Goal: Task Accomplishment & Management: Manage account settings

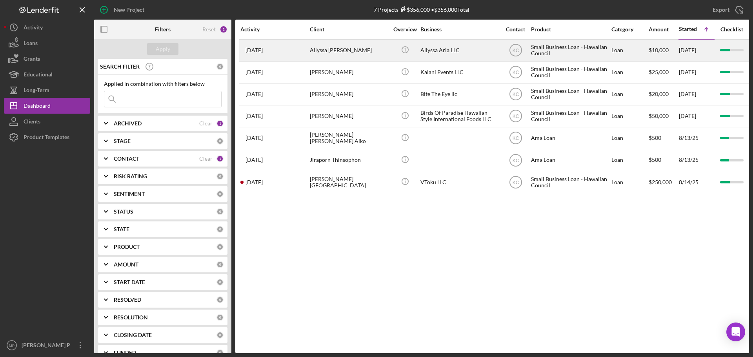
click at [338, 51] on div "Allyssa [PERSON_NAME]" at bounding box center [349, 50] width 78 height 21
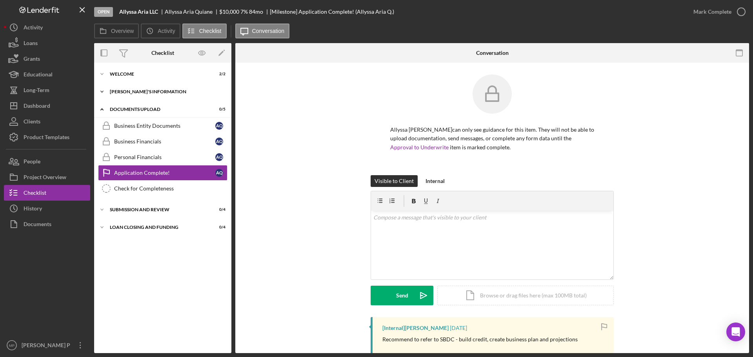
click at [120, 93] on div "[PERSON_NAME]'S INFORMATION" at bounding box center [166, 91] width 112 height 5
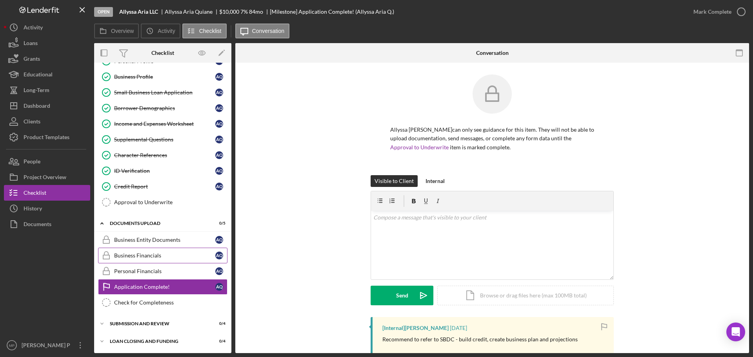
scroll to position [47, 0]
click at [53, 111] on button "Icon/Dashboard Dashboard" at bounding box center [47, 106] width 86 height 16
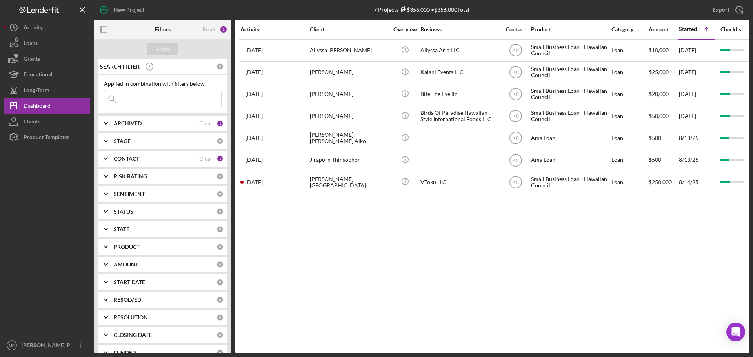
click at [105, 161] on icon "Icon/Expander" at bounding box center [106, 159] width 20 height 20
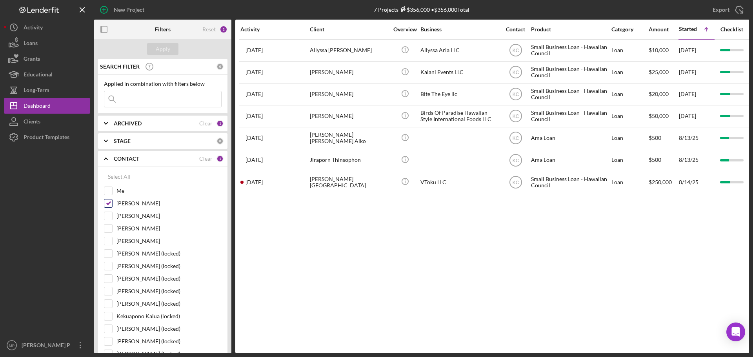
click at [109, 200] on input "[PERSON_NAME]" at bounding box center [108, 204] width 8 height 8
checkbox input "false"
click at [143, 103] on input at bounding box center [162, 99] width 117 height 16
type input "[PERSON_NAME]"
click at [160, 46] on div "Apply" at bounding box center [163, 49] width 15 height 12
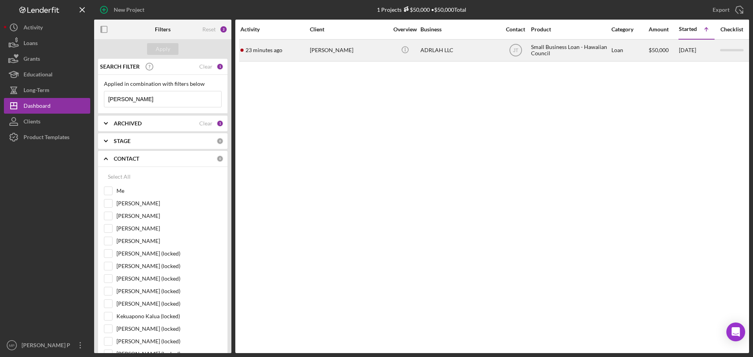
click at [347, 51] on div "[PERSON_NAME]" at bounding box center [349, 50] width 78 height 21
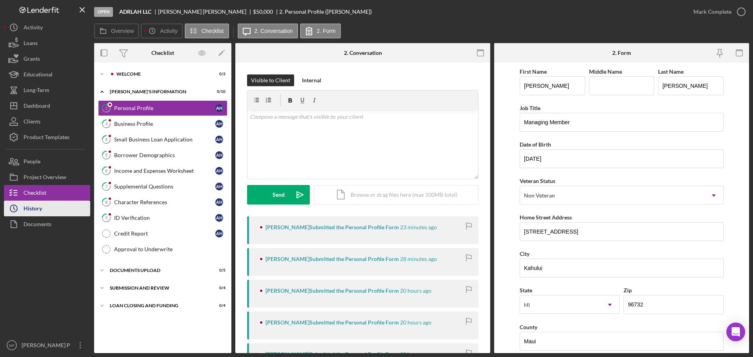
click at [42, 211] on button "Icon/History History" at bounding box center [47, 209] width 86 height 16
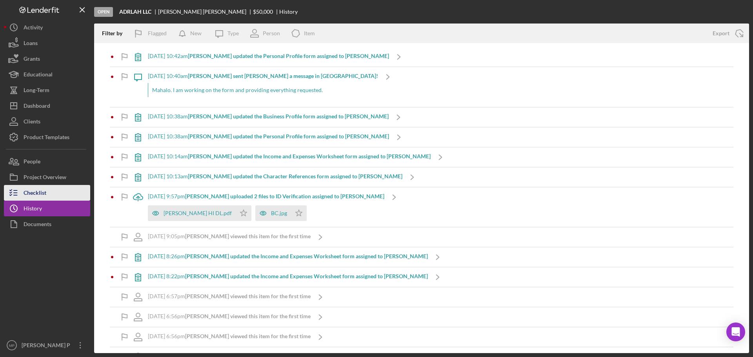
click at [57, 192] on button "Checklist" at bounding box center [47, 193] width 86 height 16
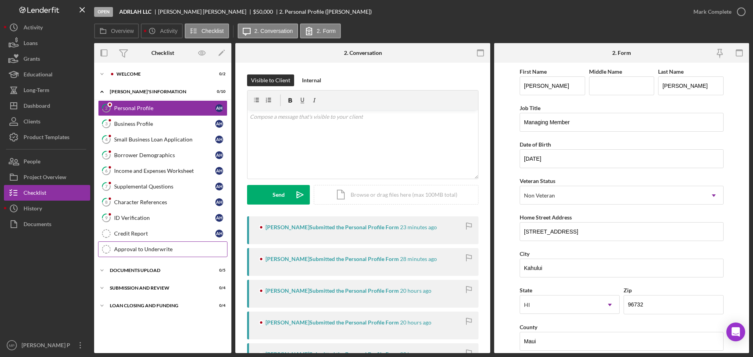
click at [142, 252] on div "Approval to Underwrite" at bounding box center [170, 249] width 113 height 6
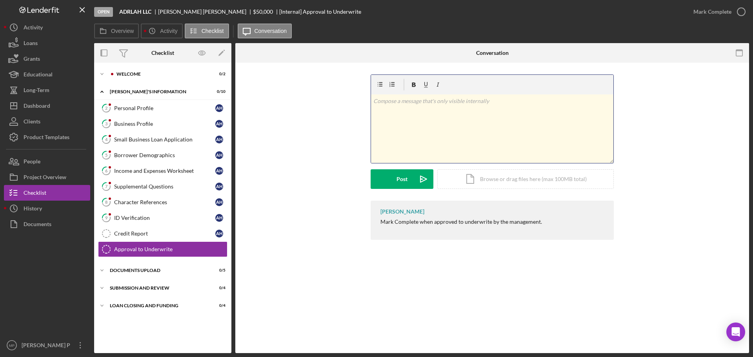
click at [452, 103] on p at bounding box center [492, 101] width 238 height 9
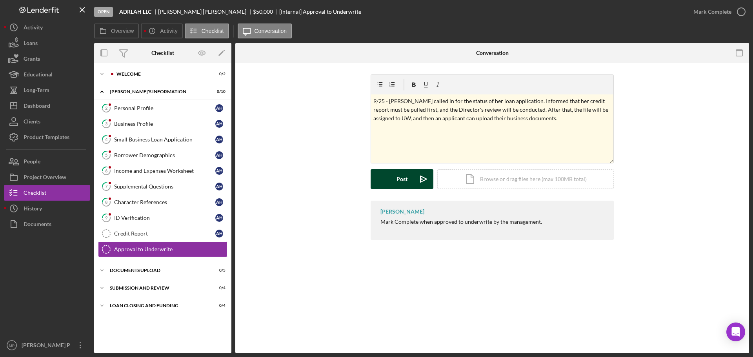
click at [397, 177] on div "Post" at bounding box center [402, 179] width 11 height 20
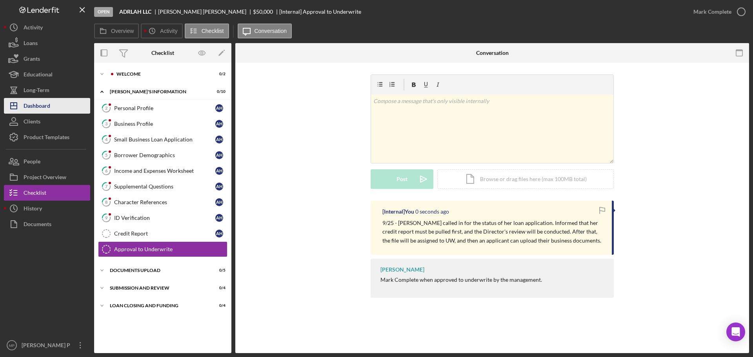
click at [32, 109] on div "Dashboard" at bounding box center [37, 107] width 27 height 18
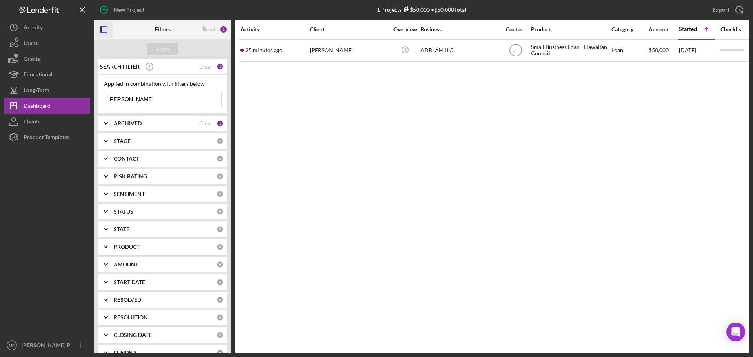
click at [104, 30] on icon "button" at bounding box center [104, 30] width 18 height 18
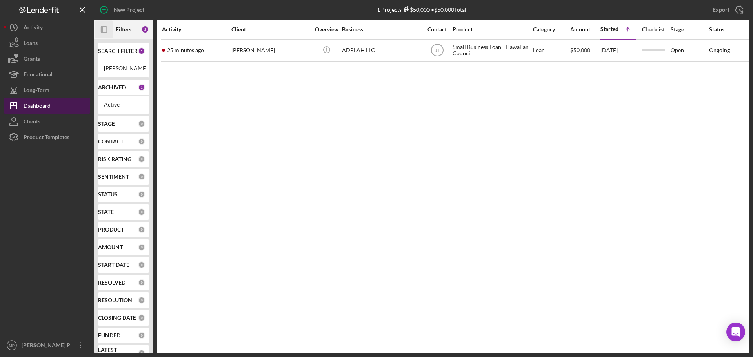
click at [40, 106] on div "Dashboard" at bounding box center [37, 107] width 27 height 18
click at [104, 31] on icon "Icon/Panel Side Expand" at bounding box center [104, 30] width 18 height 18
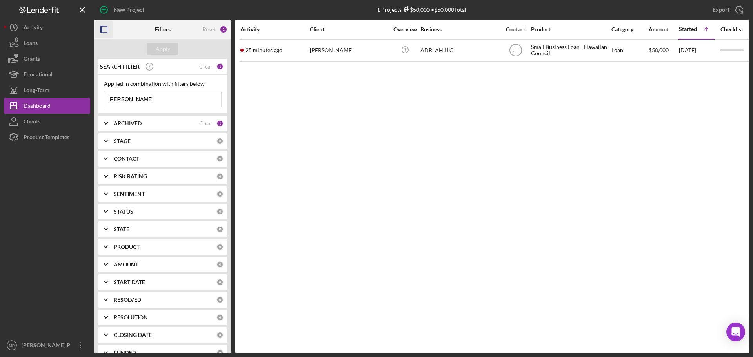
click at [120, 155] on div "CONTACT 0" at bounding box center [169, 159] width 110 height 16
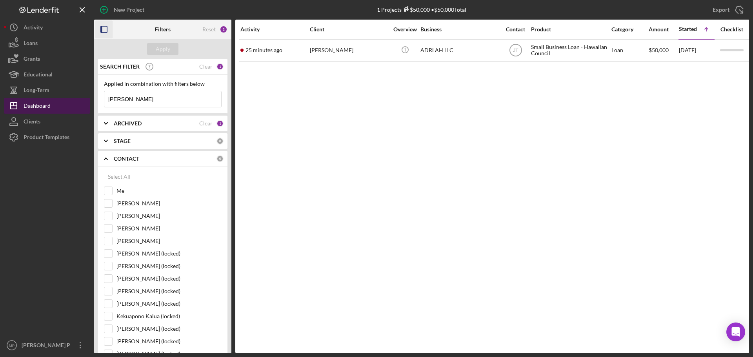
drag, startPoint x: 140, startPoint y: 95, endPoint x: 89, endPoint y: 98, distance: 51.9
click at [89, 98] on div "New Project 1 Projects $50,000 • $50,000 Total [PERSON_NAME] Export Icon/Export…" at bounding box center [376, 176] width 745 height 353
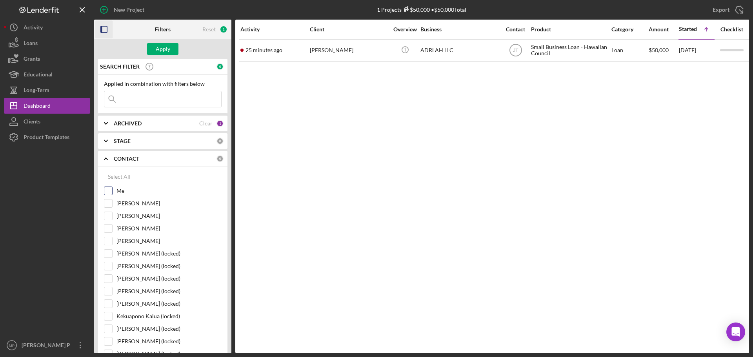
click at [109, 191] on input "Me" at bounding box center [108, 191] width 8 height 8
checkbox input "true"
click at [158, 46] on div "Apply" at bounding box center [163, 49] width 15 height 12
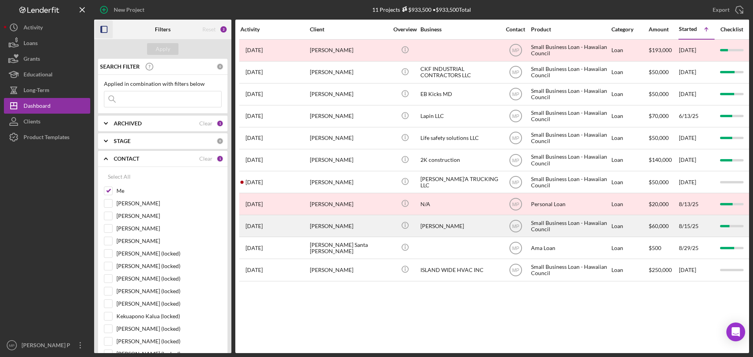
click at [332, 226] on div "[PERSON_NAME]" at bounding box center [349, 226] width 78 height 21
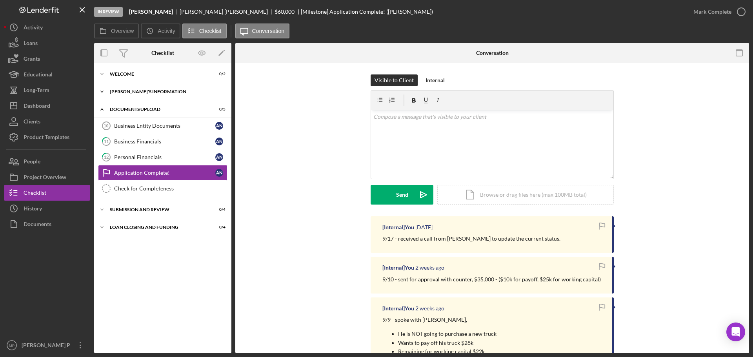
click at [141, 90] on div "Icon/Expander [PERSON_NAME]'S INFORMATION 10 / 10" at bounding box center [162, 92] width 137 height 16
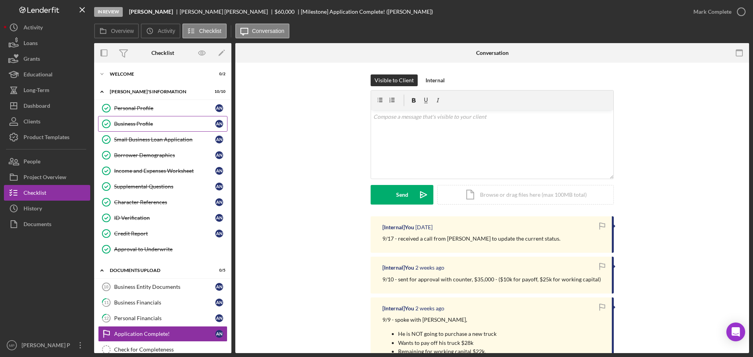
click at [145, 124] on div "Business Profile" at bounding box center [164, 124] width 101 height 6
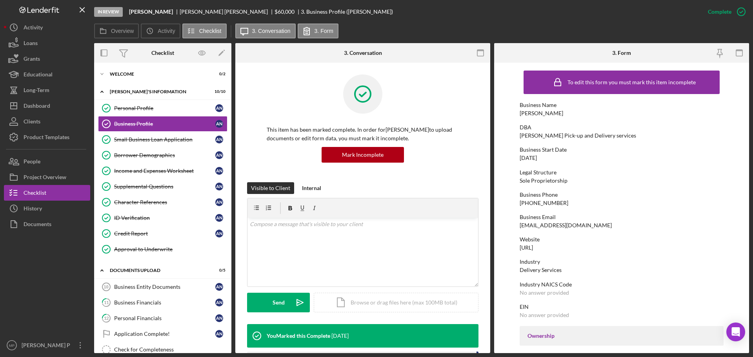
drag, startPoint x: 48, startPoint y: 274, endPoint x: 415, endPoint y: 51, distance: 429.6
click at [48, 274] on div at bounding box center [47, 285] width 86 height 106
